Goal: Information Seeking & Learning: Learn about a topic

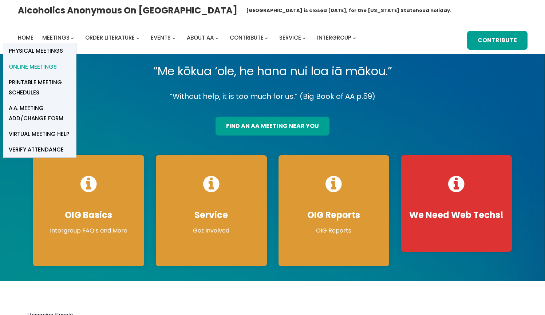
click at [45, 66] on span "Online Meetings" at bounding box center [33, 67] width 48 height 10
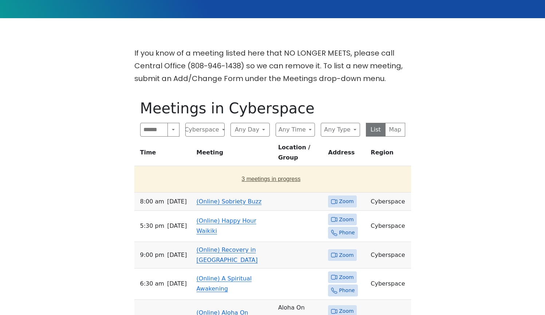
scroll to position [162, 0]
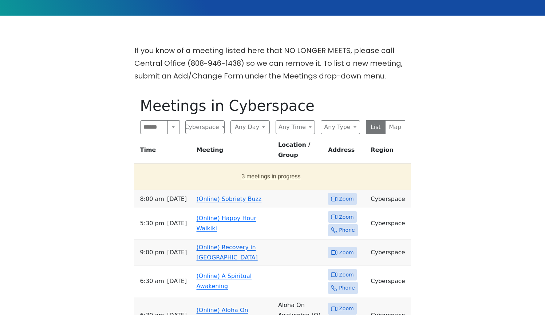
click at [252, 168] on button "3 meetings in progress" at bounding box center [271, 177] width 268 height 20
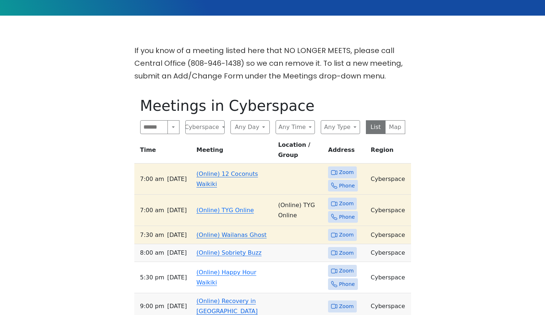
click at [234, 232] on link "(Online) Wailanas Ghost" at bounding box center [231, 235] width 70 height 7
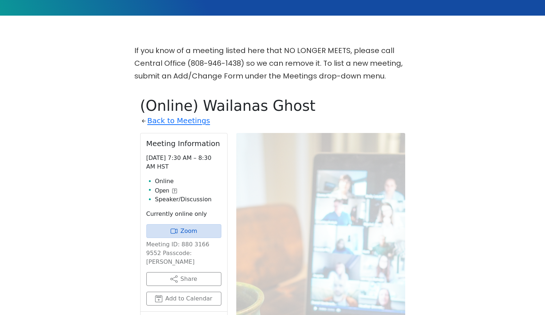
scroll to position [253, 0]
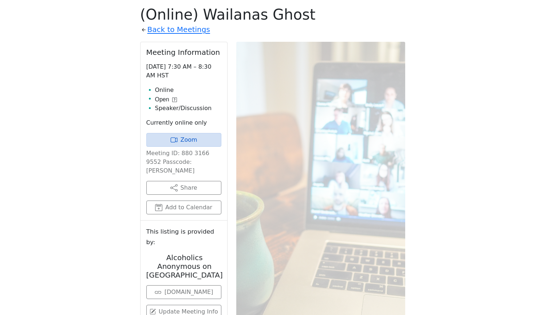
drag, startPoint x: 212, startPoint y: 139, endPoint x: 212, endPoint y: 129, distance: 9.8
click at [212, 139] on link "Zoom" at bounding box center [183, 140] width 75 height 14
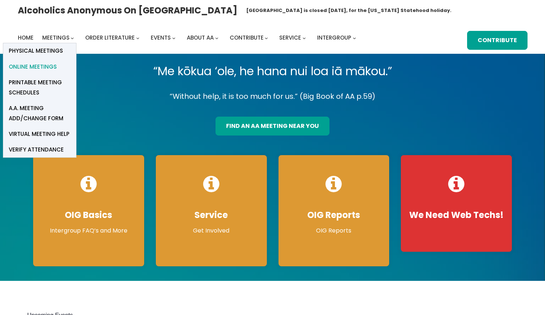
click at [51, 67] on span "Online Meetings" at bounding box center [33, 67] width 48 height 10
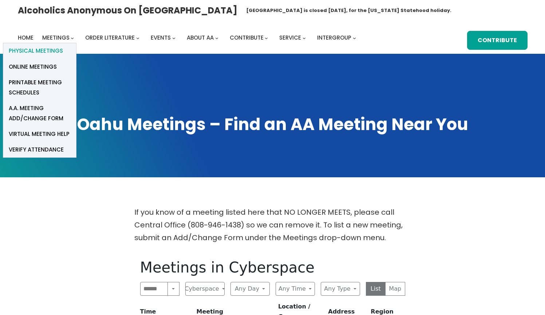
click at [55, 51] on span "Physical Meetings" at bounding box center [36, 51] width 54 height 10
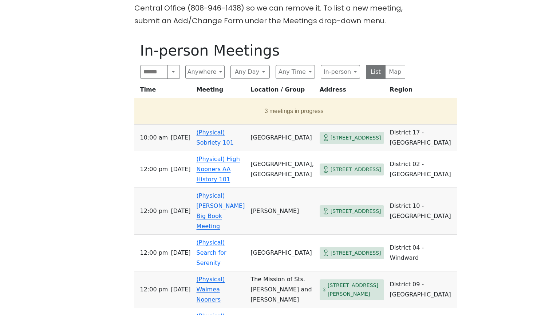
scroll to position [218, 0]
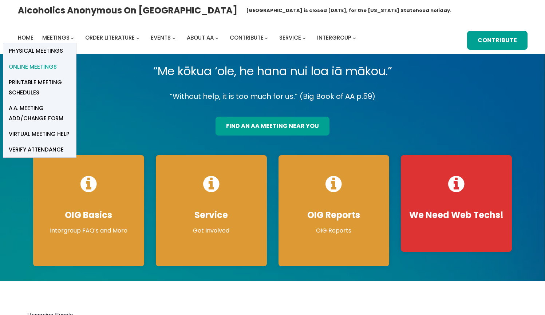
click at [49, 64] on span "Online Meetings" at bounding box center [33, 67] width 48 height 10
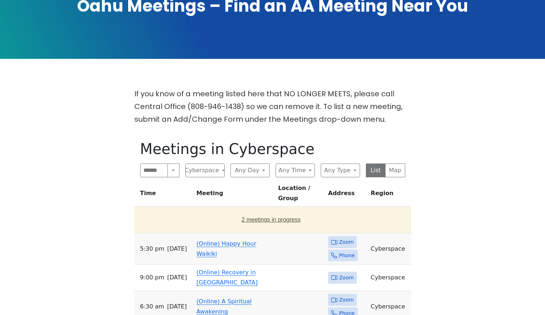
scroll to position [120, 0]
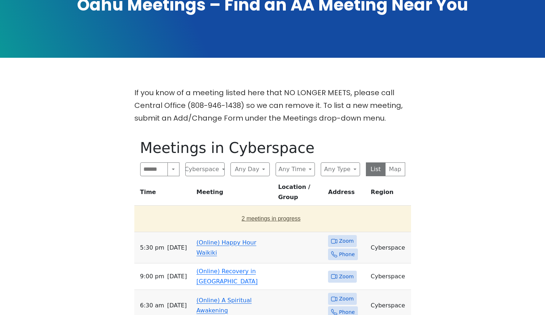
click at [274, 209] on button "2 meetings in progress" at bounding box center [271, 219] width 268 height 20
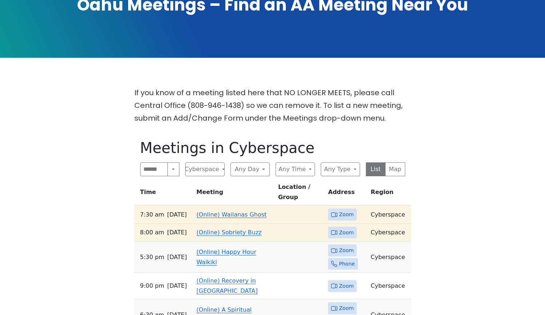
scroll to position [120, 0]
click at [236, 229] on link "(Online) Sobriety Buzz" at bounding box center [228, 232] width 65 height 7
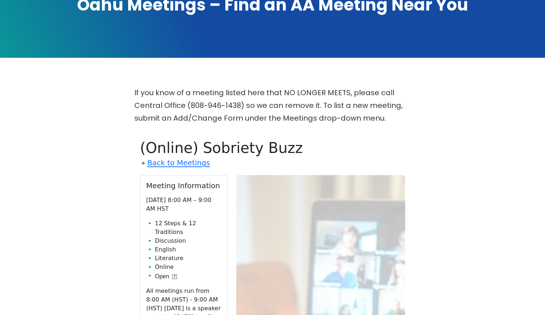
scroll to position [253, 0]
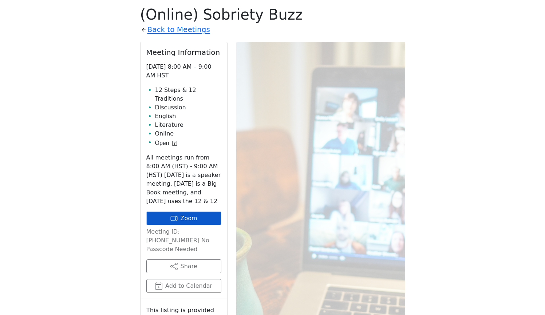
click at [206, 214] on link "Zoom" at bounding box center [183, 219] width 75 height 14
